Goal: Transaction & Acquisition: Book appointment/travel/reservation

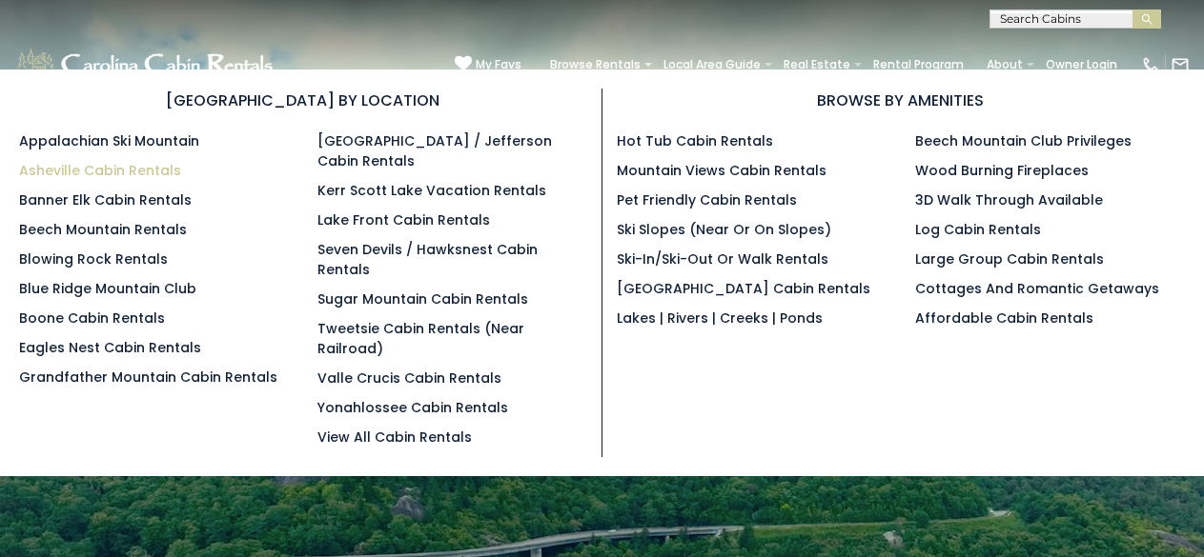
scroll to position [3, 0]
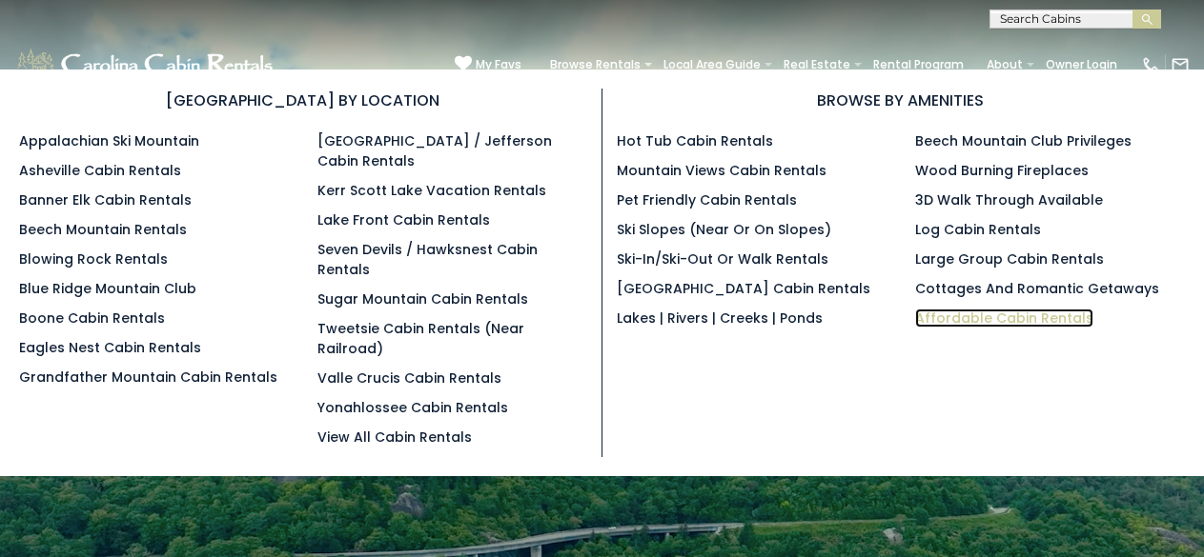
click at [932, 313] on link "Affordable Cabin Rentals" at bounding box center [1004, 318] width 178 height 19
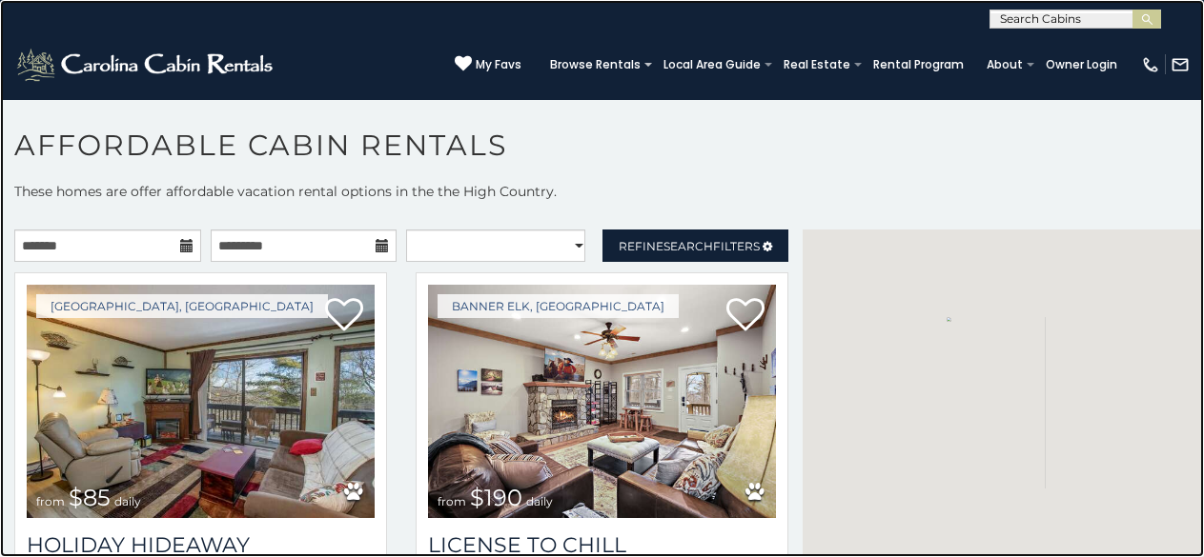
click at [366, 402] on link at bounding box center [602, 278] width 1204 height 557
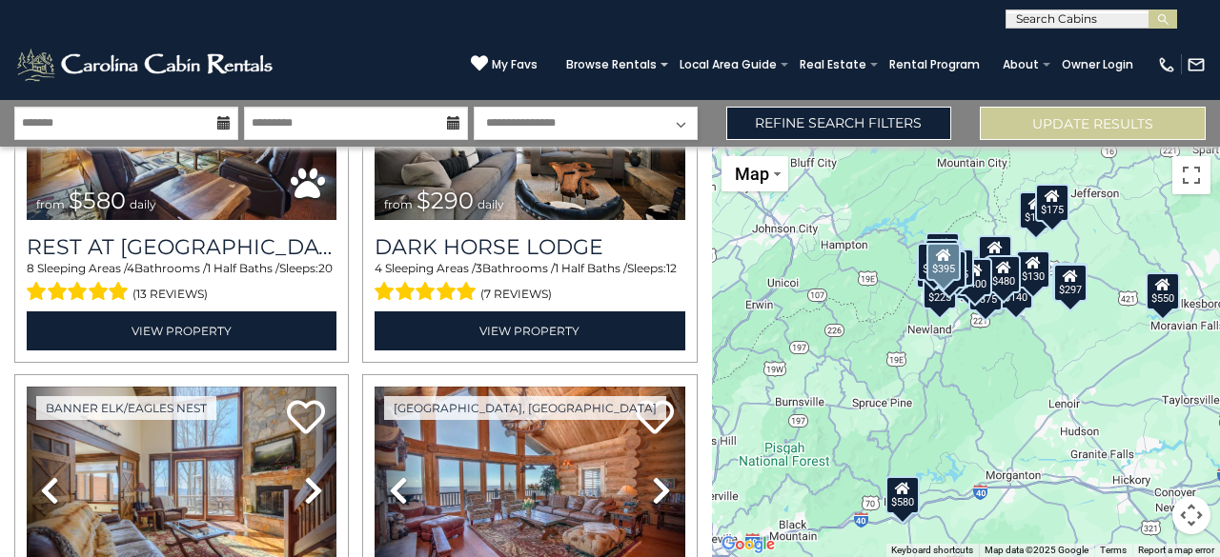
scroll to position [974, 0]
